Goal: Information Seeking & Learning: Learn about a topic

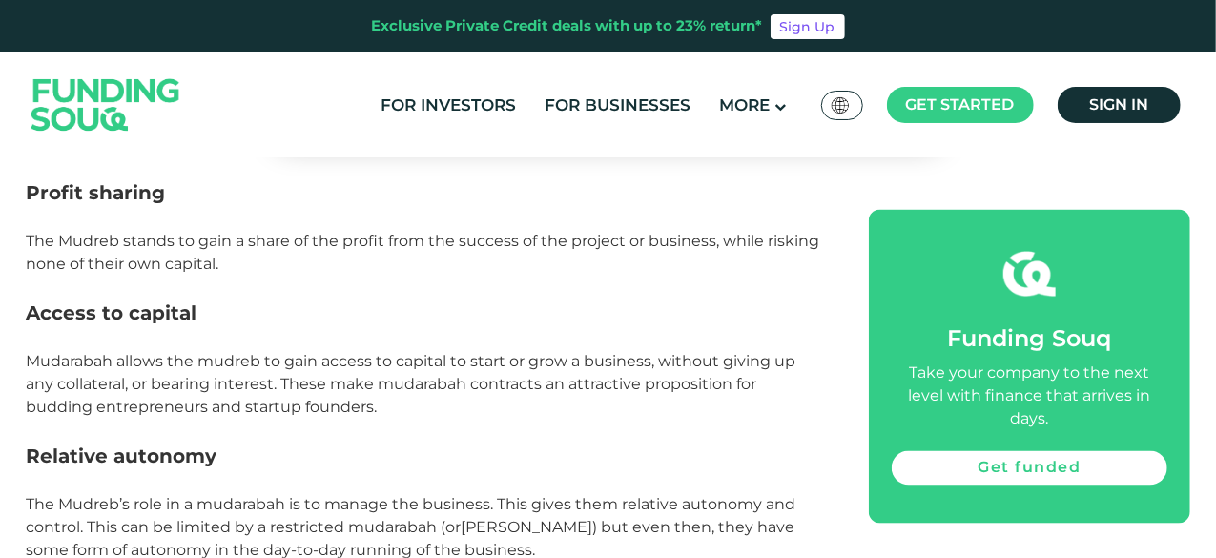
scroll to position [1401, 0]
click at [490, 449] on h3 "Relative autonomy" at bounding box center [427, 454] width 800 height 29
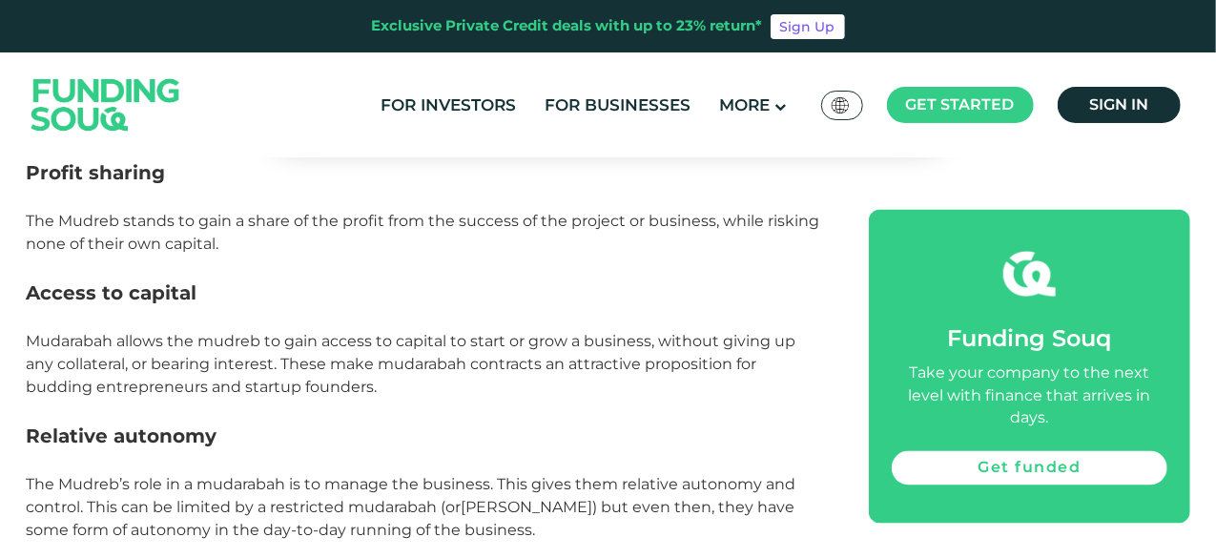
scroll to position [1417, 0]
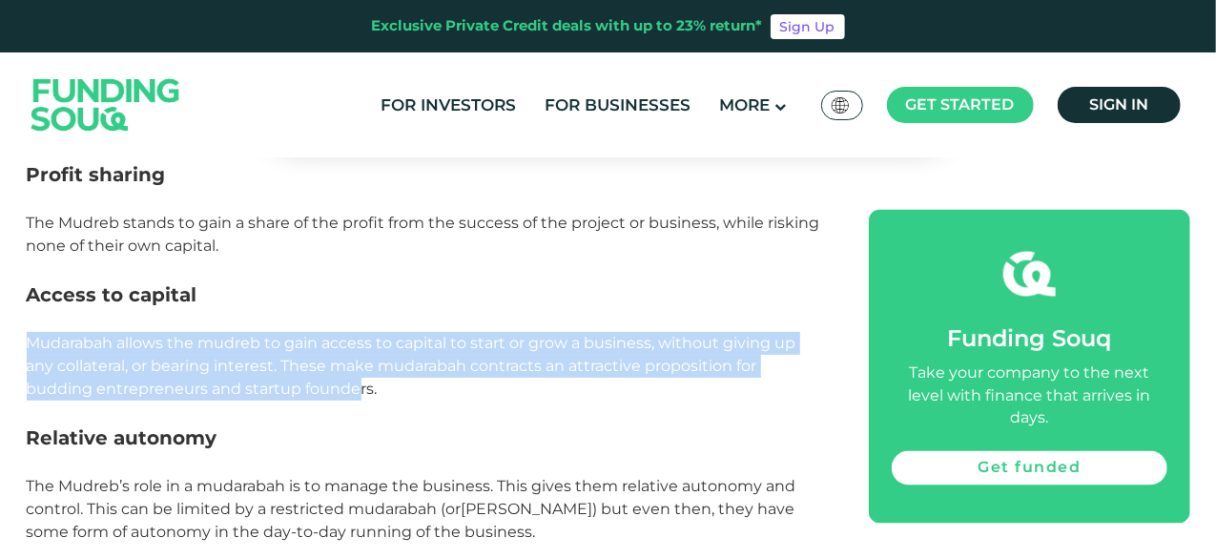
drag, startPoint x: 357, startPoint y: 386, endPoint x: 10, endPoint y: 344, distance: 349.7
click at [114, 336] on span "Mudarabah allows the mudreb to gain access to capital to start or grow a busine…" at bounding box center [412, 366] width 770 height 64
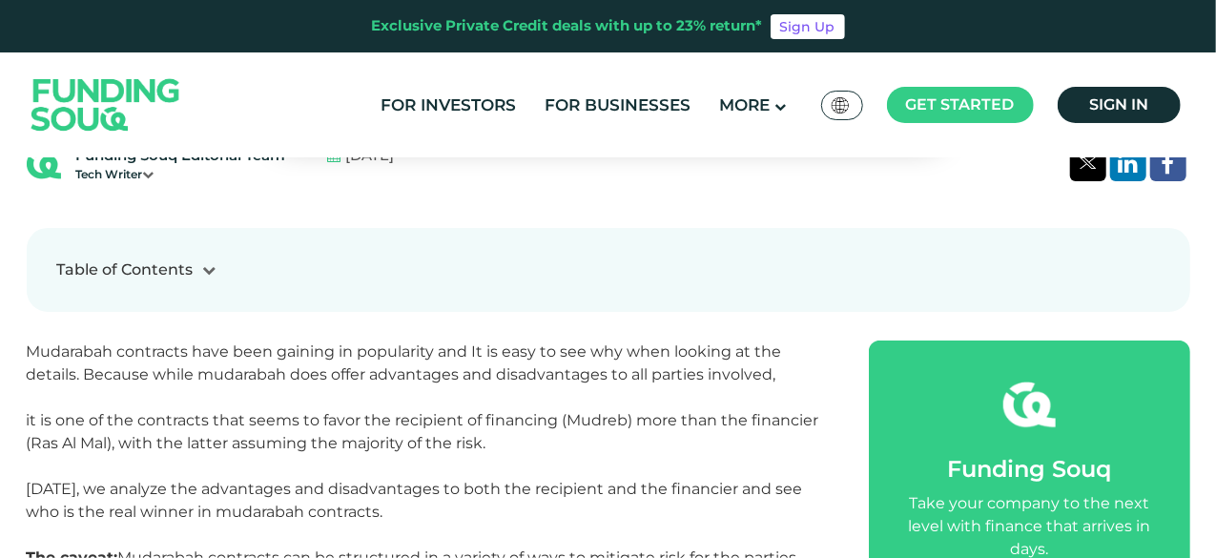
scroll to position [707, 0]
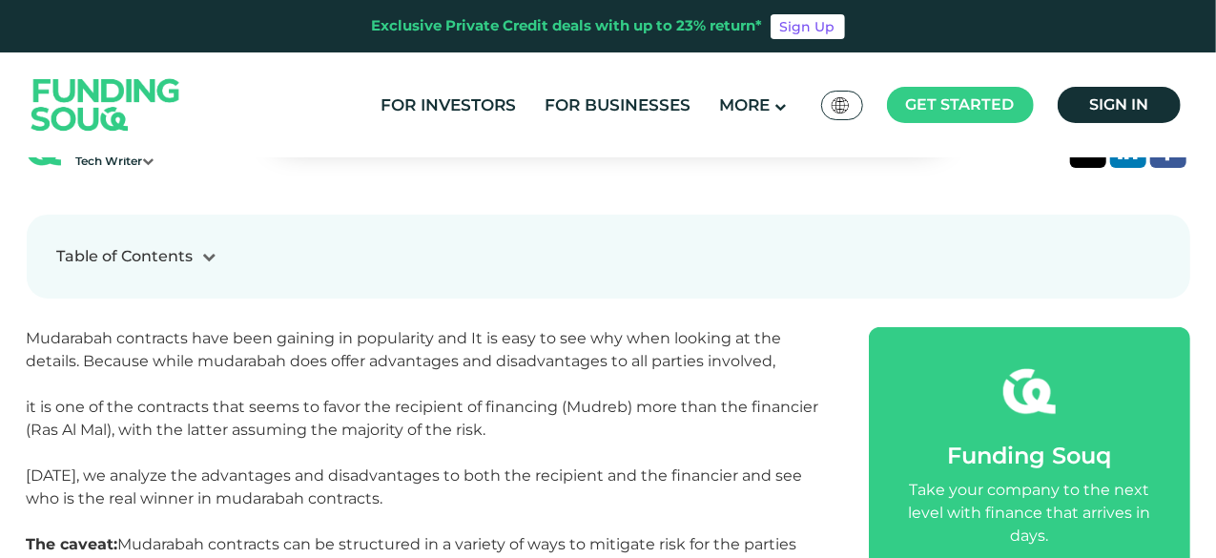
click at [149, 165] on icon at bounding box center [148, 160] width 11 height 11
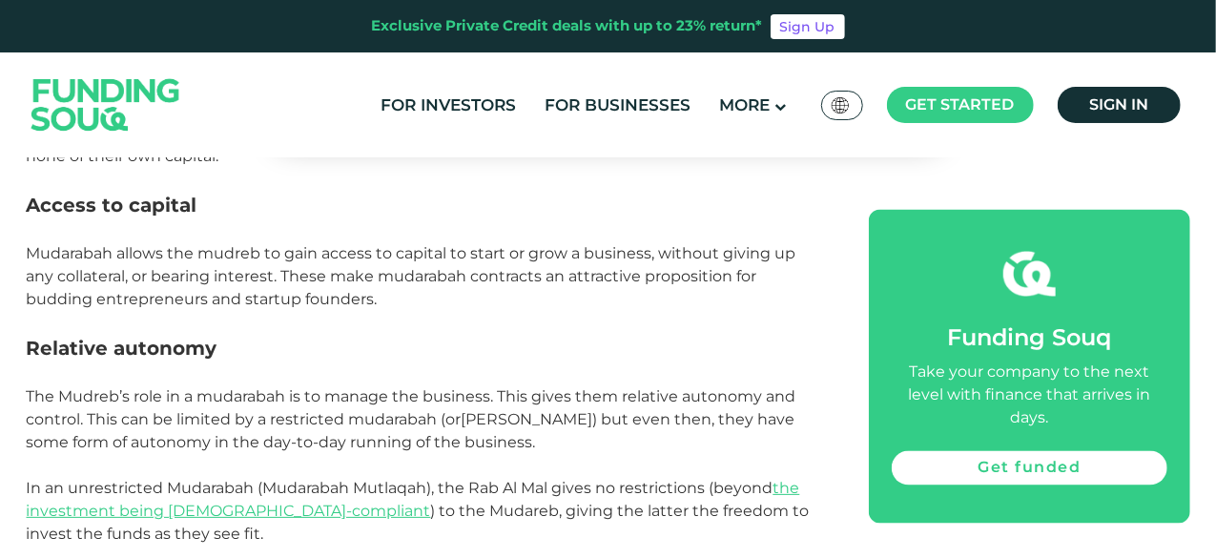
scroll to position [1551, 0]
drag, startPoint x: 32, startPoint y: 391, endPoint x: 631, endPoint y: 440, distance: 600.9
click at [631, 440] on p "The Mudreb’s role in a mudarabah is to manage the business. This gives them rel…" at bounding box center [427, 418] width 800 height 69
click at [428, 334] on h3 "Relative autonomy" at bounding box center [427, 347] width 800 height 29
